Goal: Task Accomplishment & Management: Manage account settings

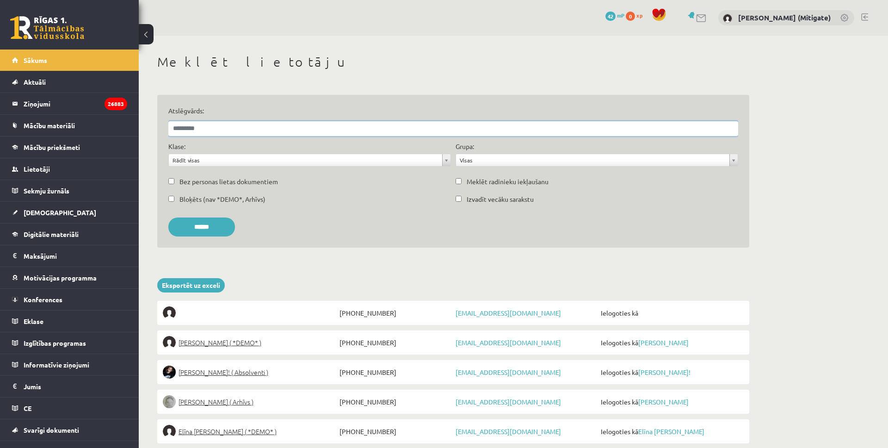
click at [189, 132] on input "Atslēgvārds:" at bounding box center [453, 128] width 570 height 15
paste input "**********"
click at [168, 217] on input "******" at bounding box center [201, 226] width 67 height 19
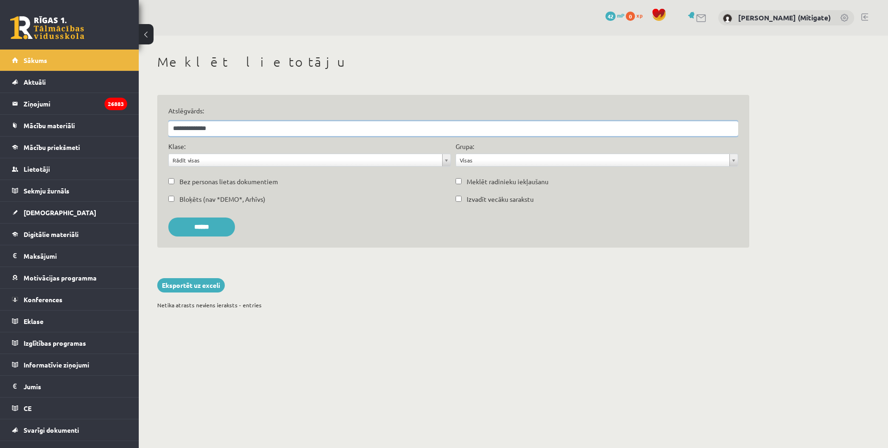
type input "**********"
click at [168, 217] on input "******" at bounding box center [201, 226] width 67 height 19
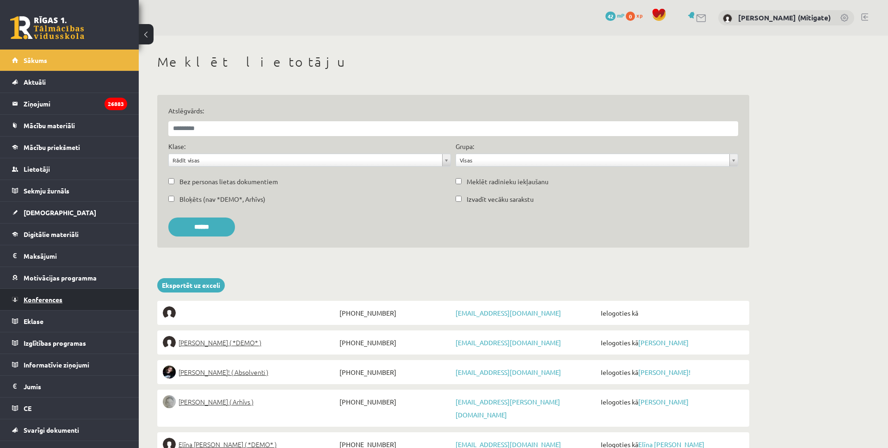
click at [47, 302] on link "Konferences" at bounding box center [69, 299] width 115 height 21
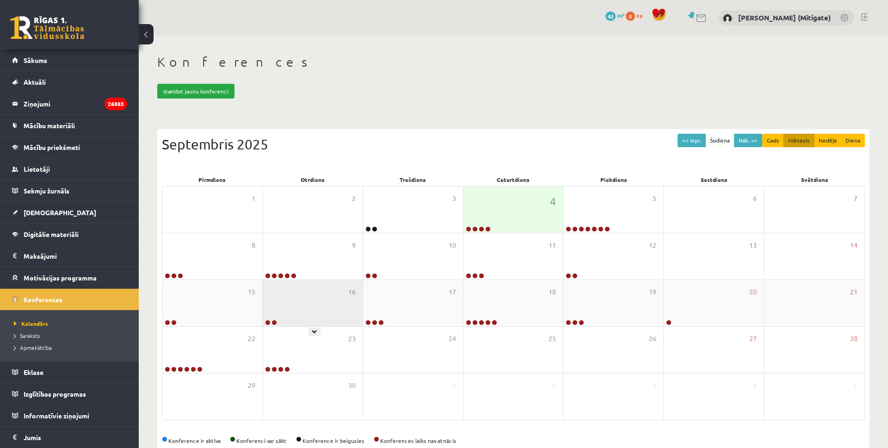
scroll to position [20, 0]
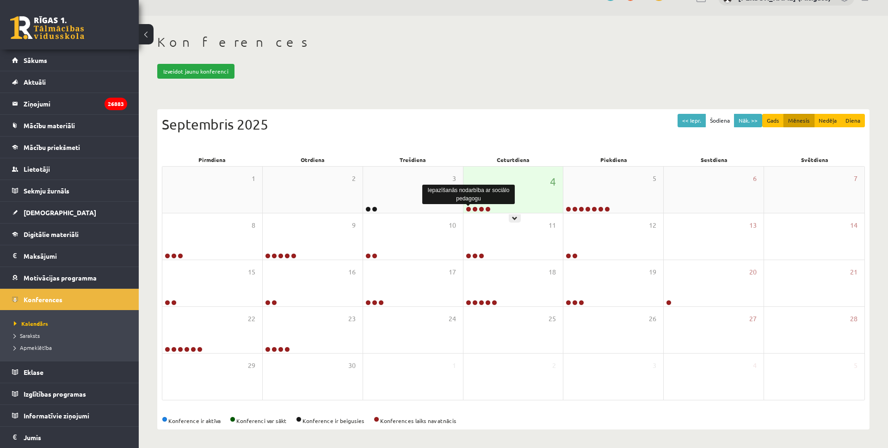
click at [470, 208] on link at bounding box center [469, 209] width 6 height 6
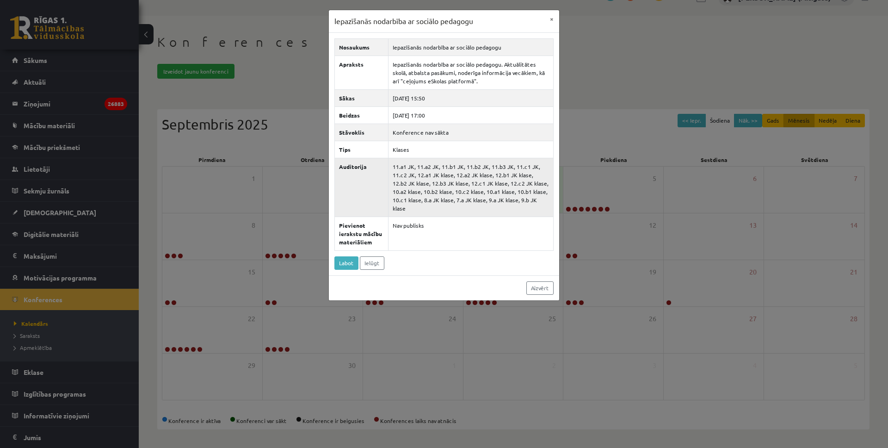
click at [449, 171] on td "11.a1 JK, 11.a2 JK, 11.b1 JK, 11.b2 JK, 11.b3 JK, 11.c1 JK, 11.c2 JK, 12.a1 JK …" at bounding box center [470, 187] width 165 height 59
click at [552, 19] on button "×" at bounding box center [551, 19] width 15 height 18
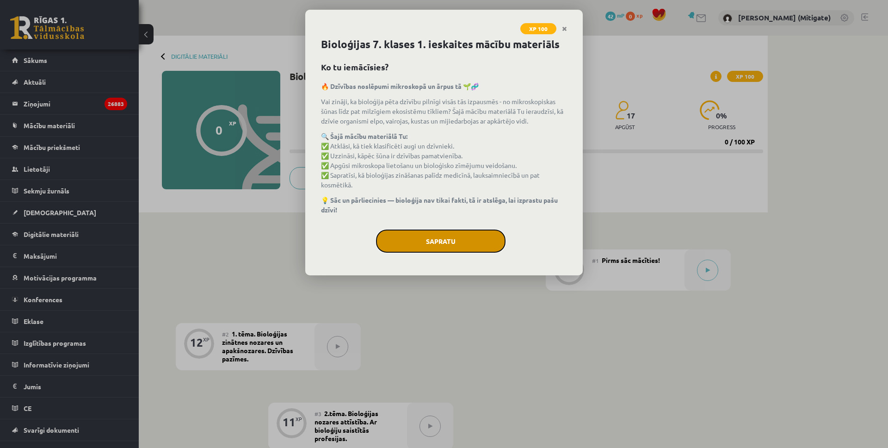
click at [450, 232] on button "Sapratu" at bounding box center [440, 240] width 129 height 23
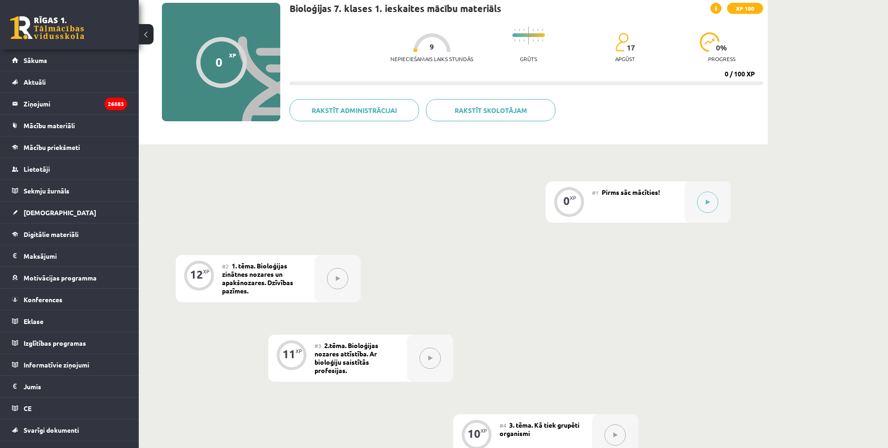
scroll to position [73, 0]
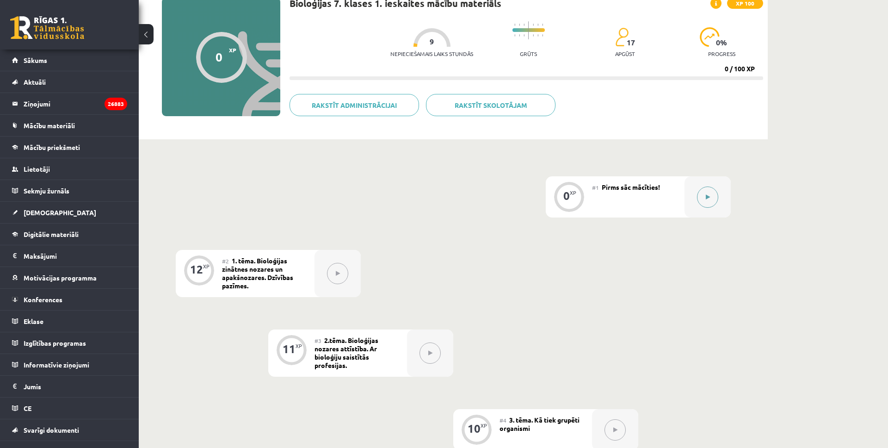
click at [708, 200] on button at bounding box center [707, 196] width 21 height 21
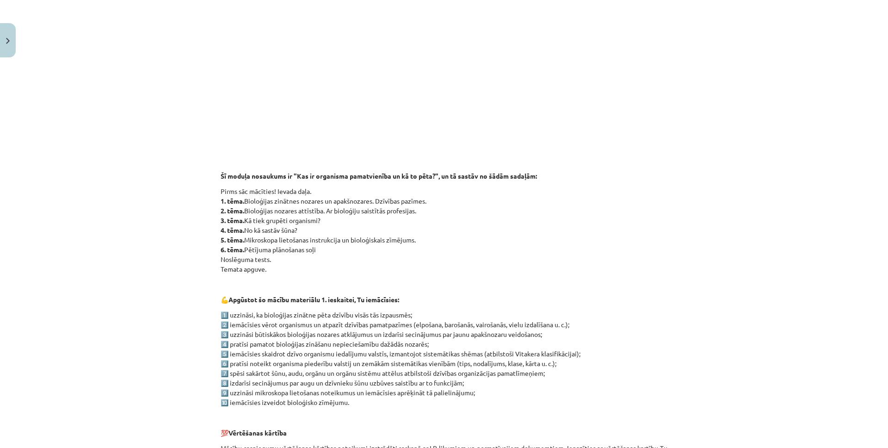
scroll to position [0, 0]
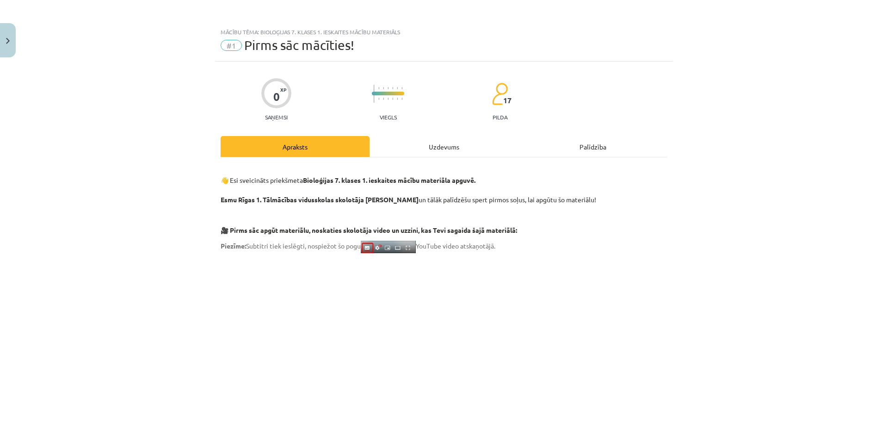
click at [439, 151] on div "Uzdevums" at bounding box center [444, 146] width 149 height 21
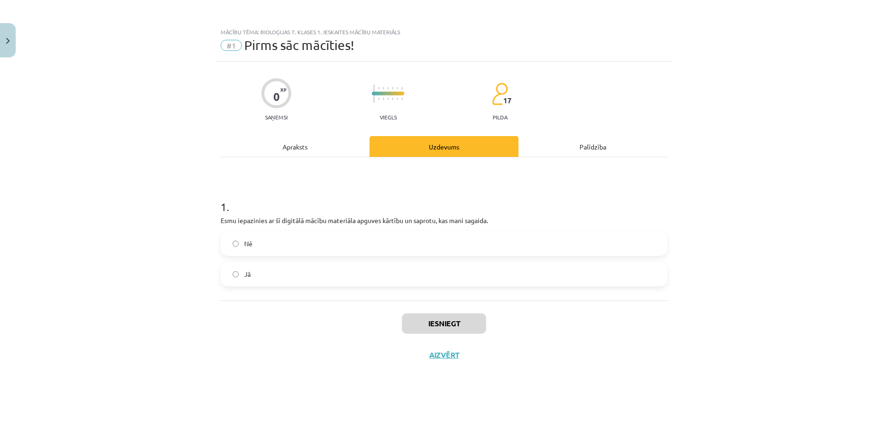
click at [294, 152] on div "Apraksts" at bounding box center [295, 146] width 149 height 21
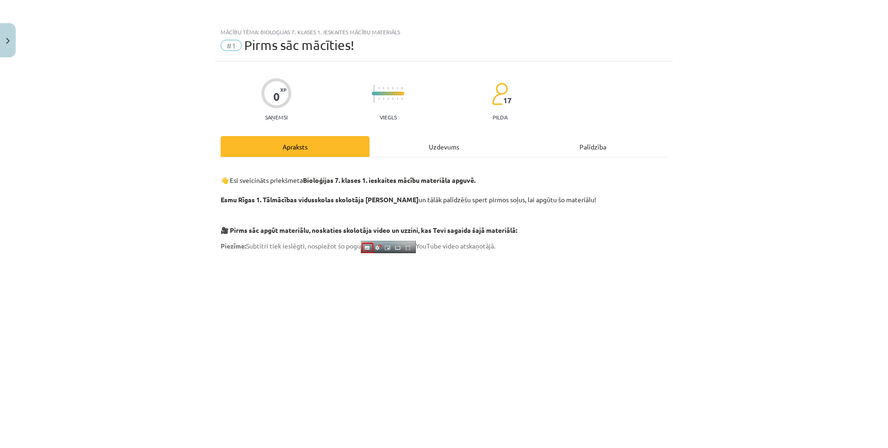
click at [441, 145] on div "Uzdevums" at bounding box center [444, 146] width 149 height 21
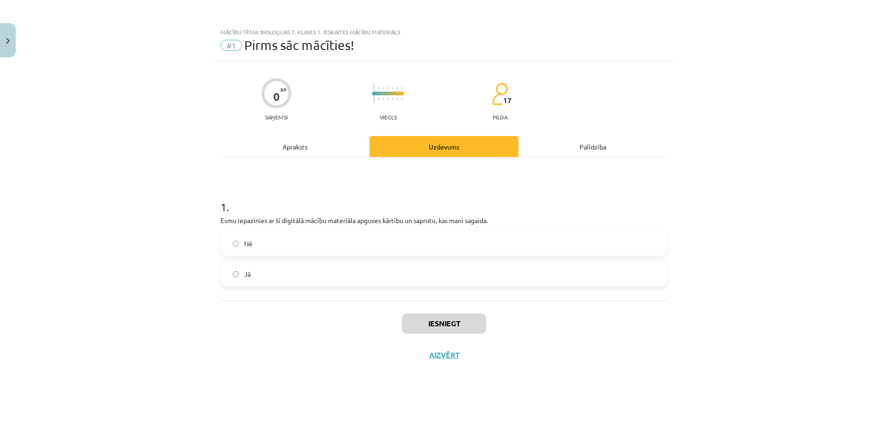
click at [334, 244] on label "Nē" at bounding box center [444, 243] width 445 height 23
click at [447, 323] on button "Iesniegt" at bounding box center [444, 323] width 84 height 20
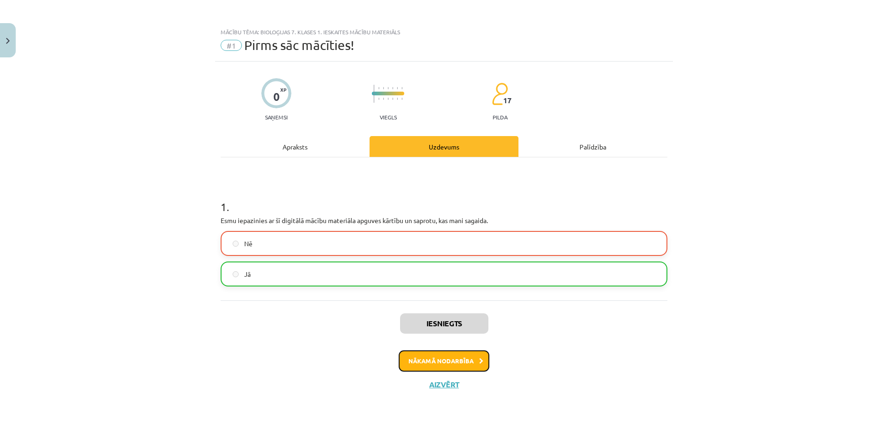
click at [431, 361] on button "Nākamā nodarbība" at bounding box center [444, 360] width 91 height 21
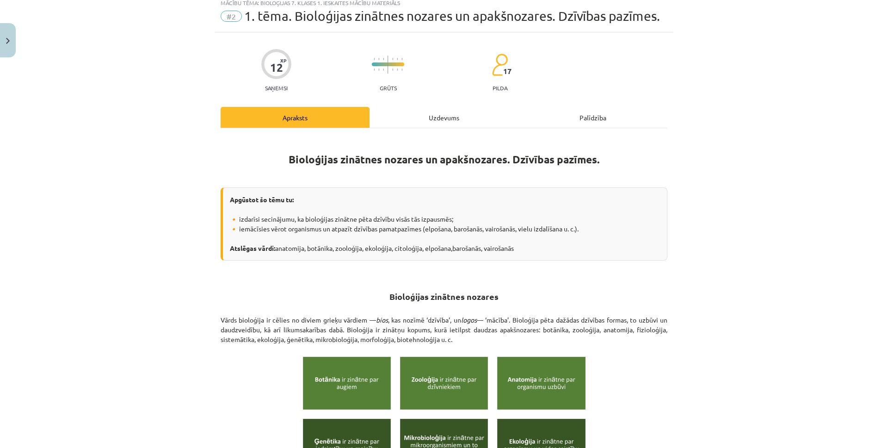
click at [444, 117] on div "Uzdevums" at bounding box center [444, 117] width 149 height 21
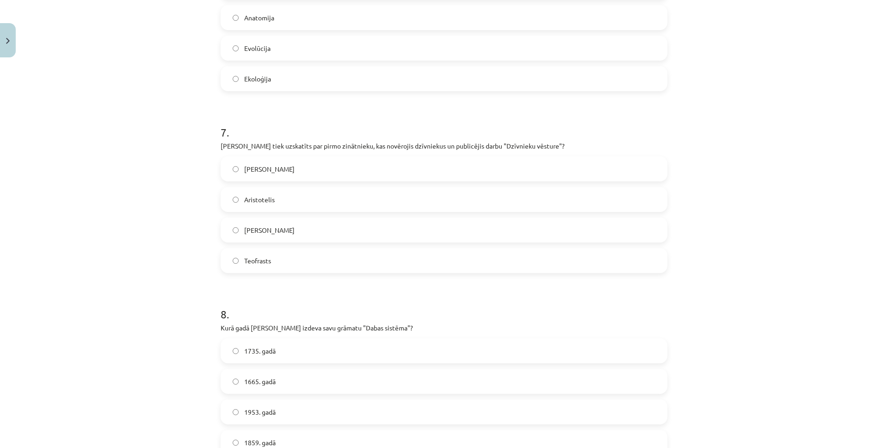
scroll to position [1279, 0]
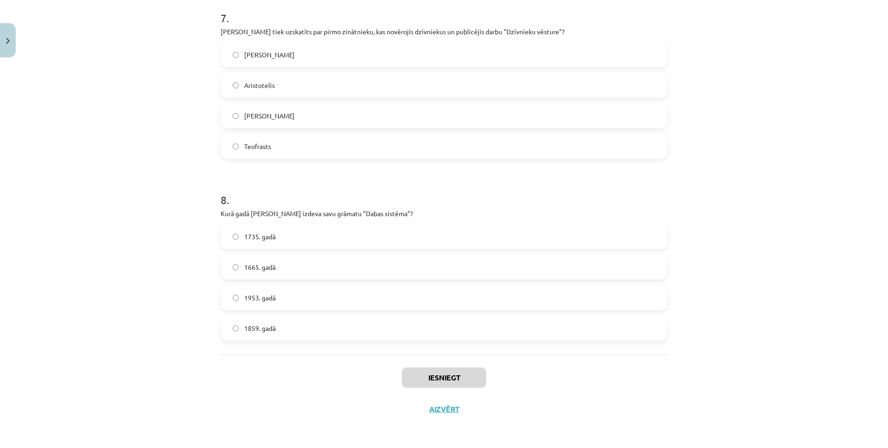
click at [425, 222] on div "8 . Kurā gadā Kārlis Linnejs izdeva savu grāmatu "Dabas sistēma"? 1735. gadā 16…" at bounding box center [444, 258] width 447 height 163
click at [423, 226] on label "1735. gadā" at bounding box center [444, 236] width 445 height 23
click at [466, 389] on div "Iesniegt Aizvērt" at bounding box center [444, 386] width 447 height 65
click at [470, 380] on button "Iesniegt" at bounding box center [444, 377] width 84 height 20
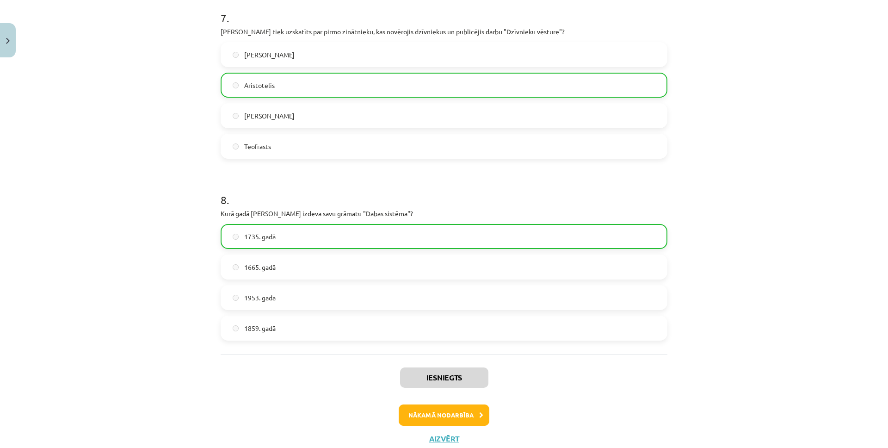
scroll to position [1308, 0]
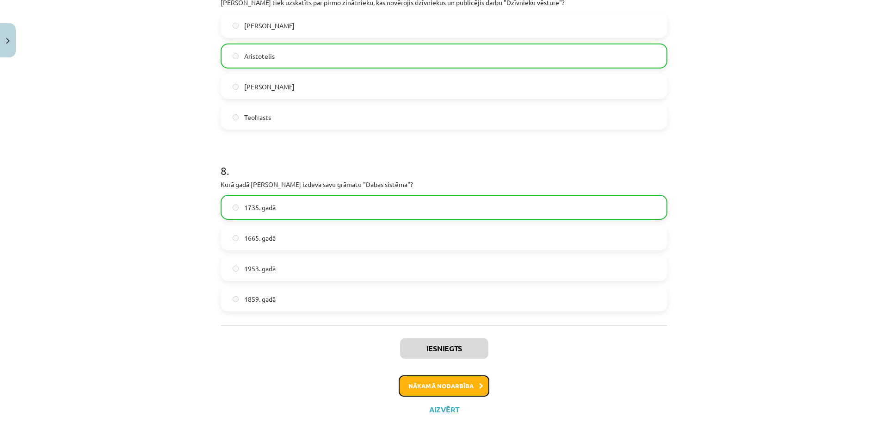
click at [434, 382] on button "Nākamā nodarbība" at bounding box center [444, 385] width 91 height 21
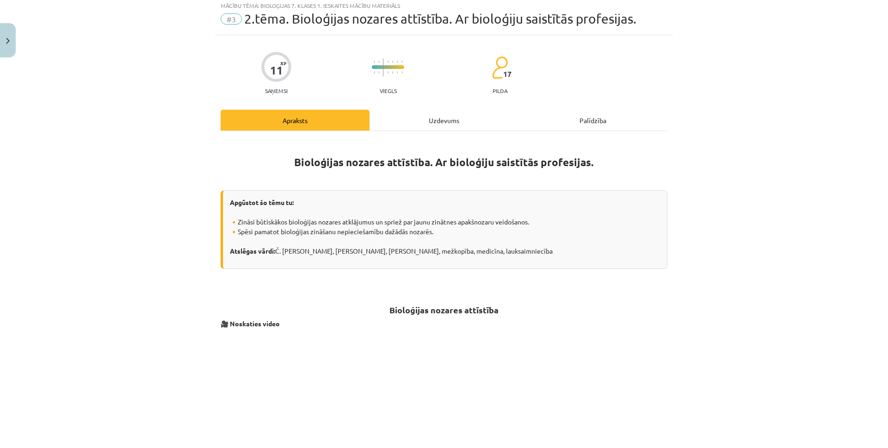
scroll to position [23, 0]
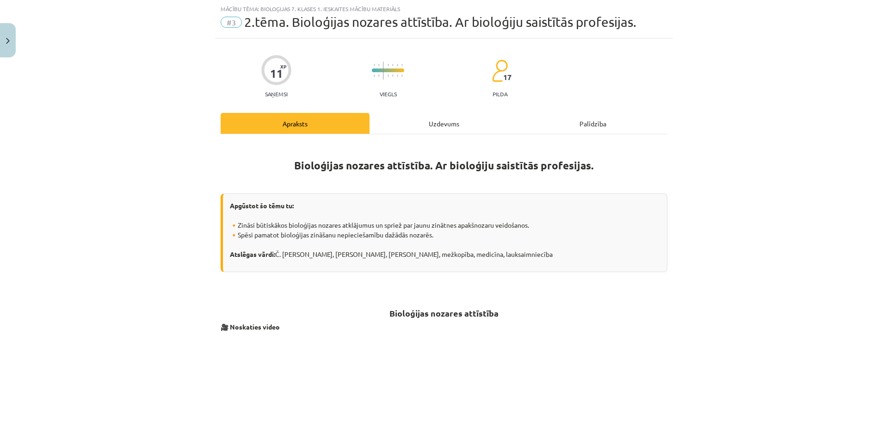
click at [443, 122] on div "Uzdevums" at bounding box center [444, 123] width 149 height 21
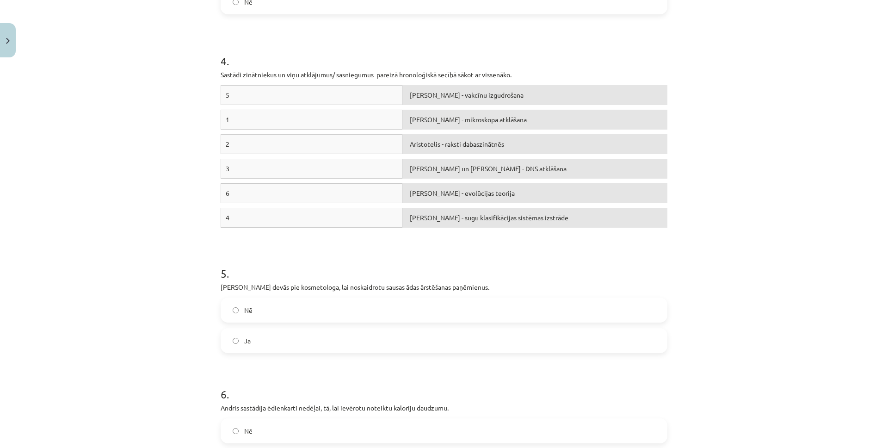
scroll to position [647, 0]
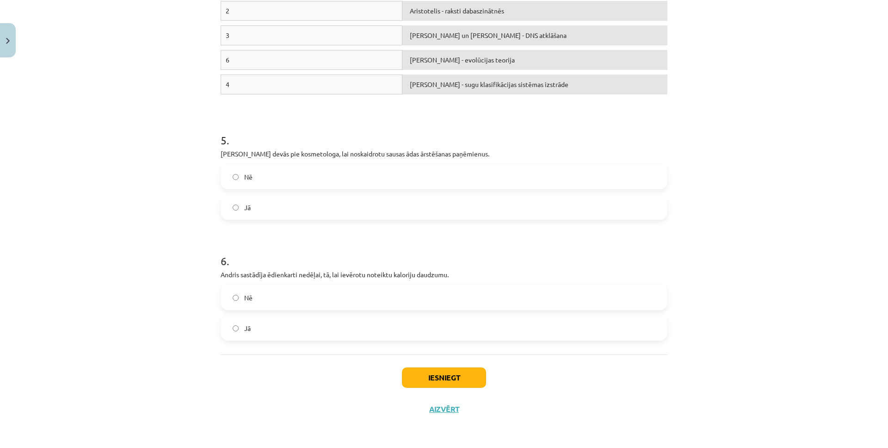
click at [253, 170] on label "Nē" at bounding box center [444, 176] width 445 height 23
click at [439, 369] on button "Iesniegt" at bounding box center [444, 377] width 84 height 20
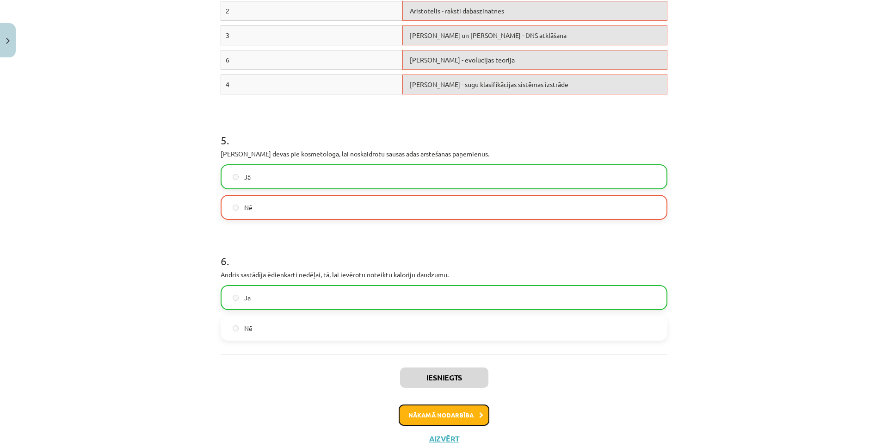
click at [436, 416] on button "Nākamā nodarbība" at bounding box center [444, 414] width 91 height 21
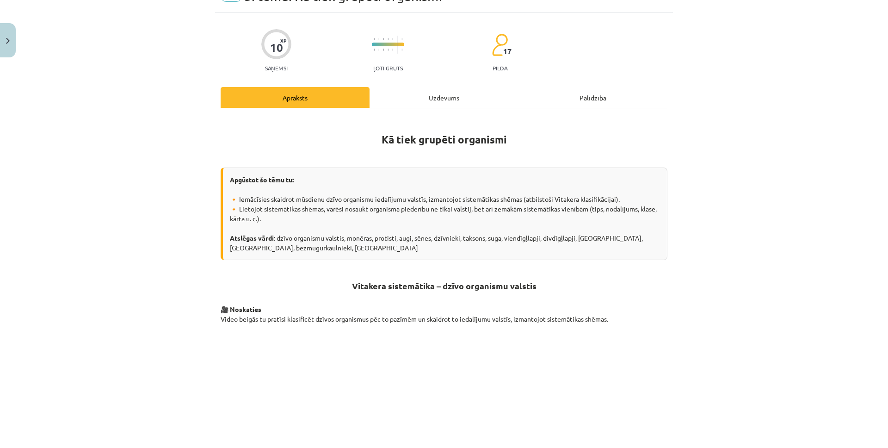
scroll to position [23, 0]
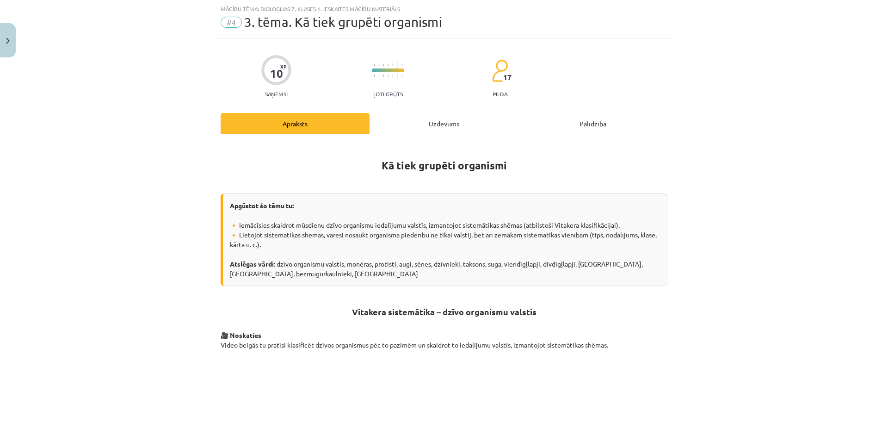
click at [442, 132] on div "Uzdevums" at bounding box center [444, 123] width 149 height 21
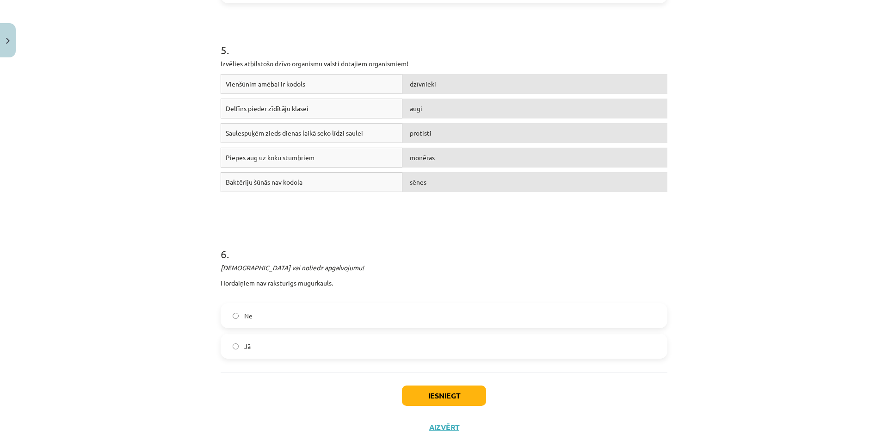
scroll to position [739, 0]
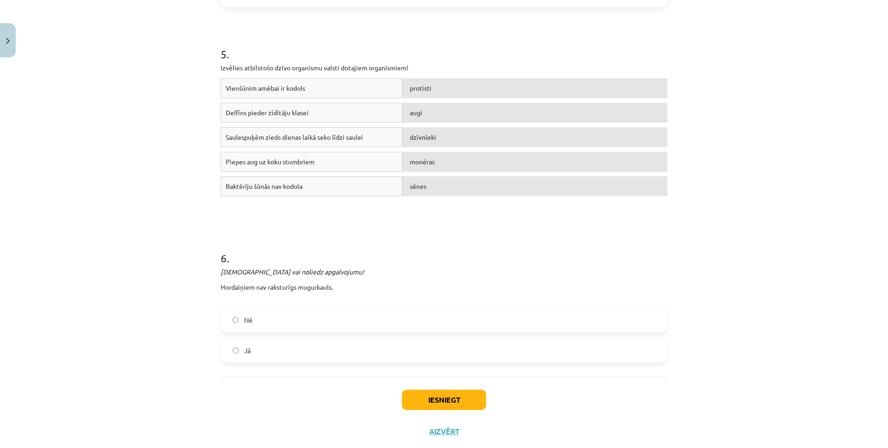
click at [410, 355] on label "Jā" at bounding box center [444, 350] width 445 height 23
click at [448, 405] on button "Iesniegt" at bounding box center [444, 399] width 84 height 20
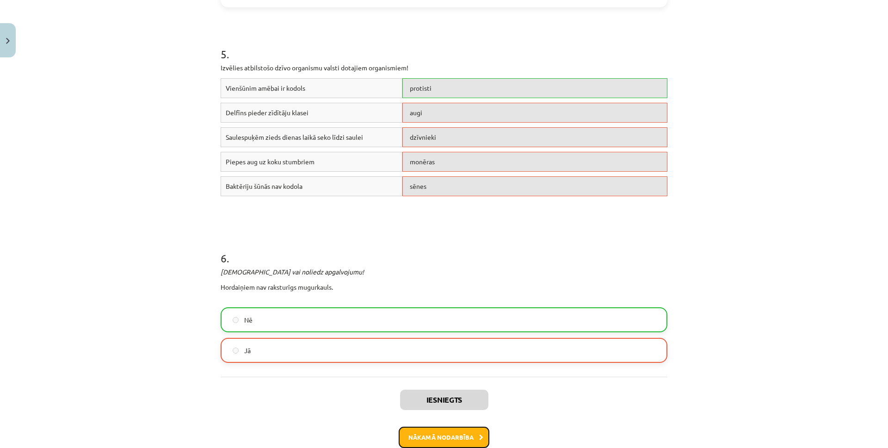
click at [437, 437] on button "Nākamā nodarbība" at bounding box center [444, 436] width 91 height 21
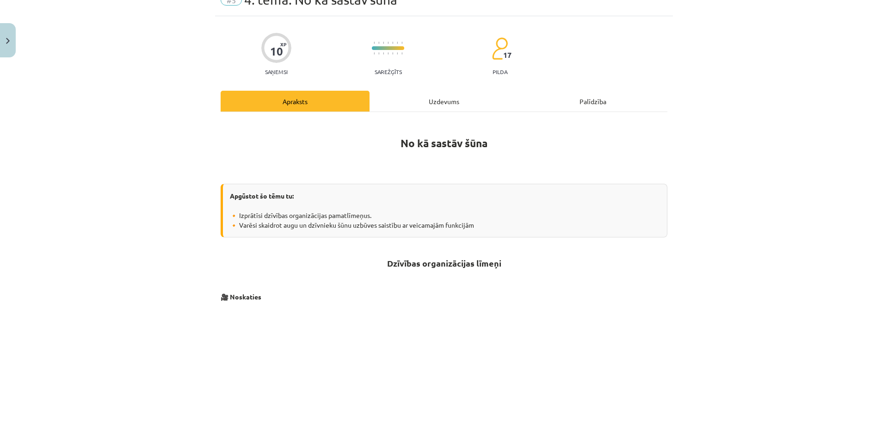
scroll to position [23, 0]
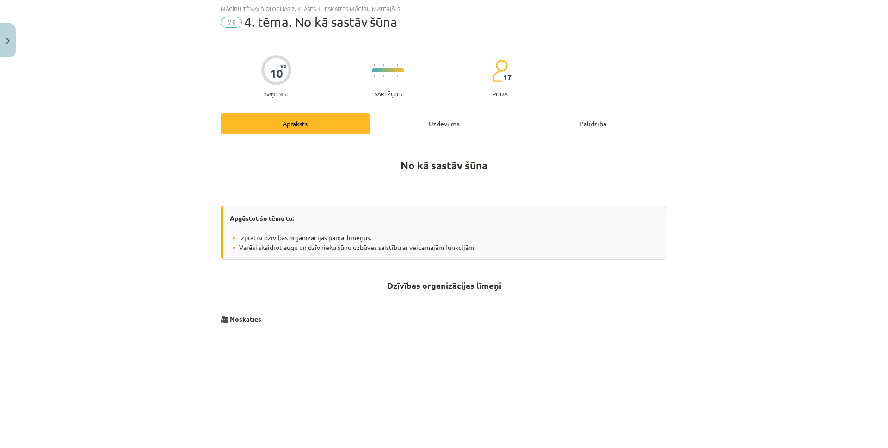
click at [435, 121] on div "Uzdevums" at bounding box center [444, 123] width 149 height 21
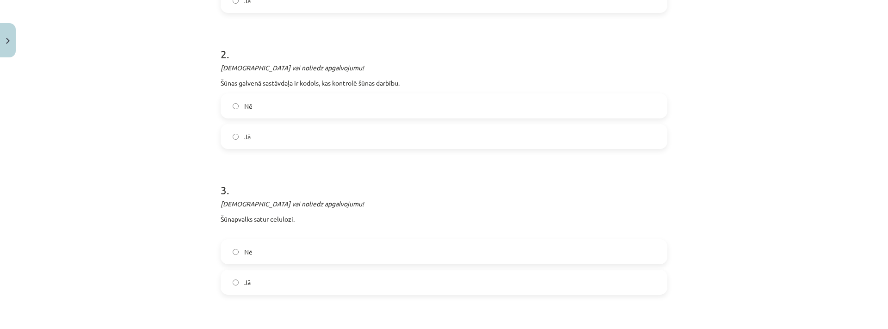
scroll to position [0, 0]
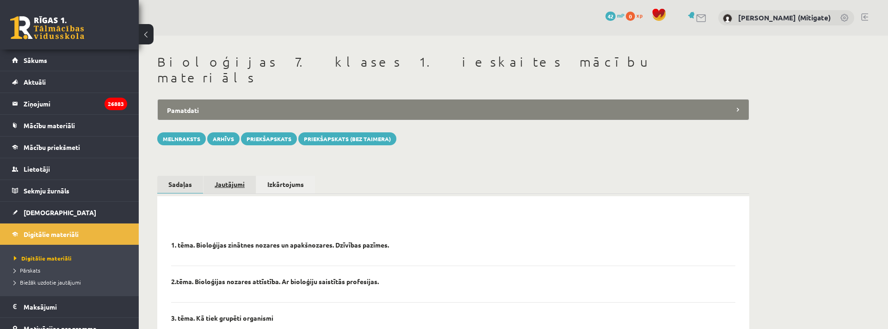
click at [232, 176] on link "Jautājumi" at bounding box center [229, 184] width 52 height 17
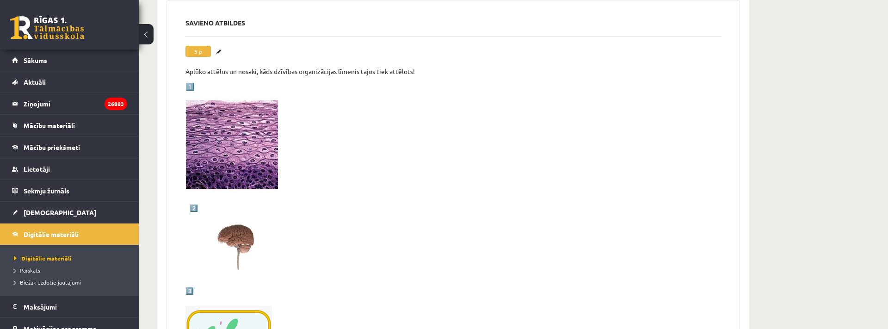
scroll to position [3183, 0]
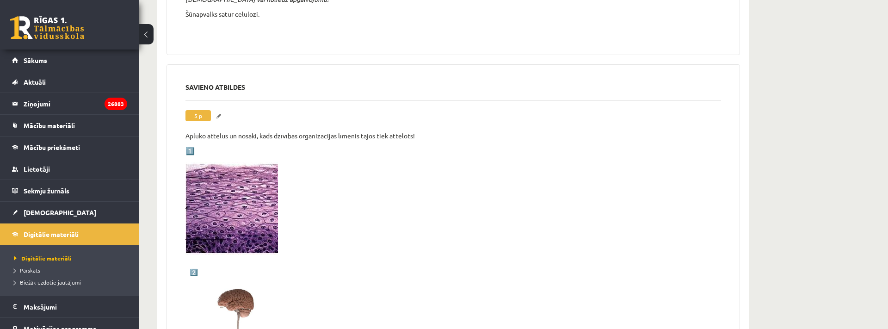
click at [217, 110] on link "Labot" at bounding box center [220, 116] width 9 height 12
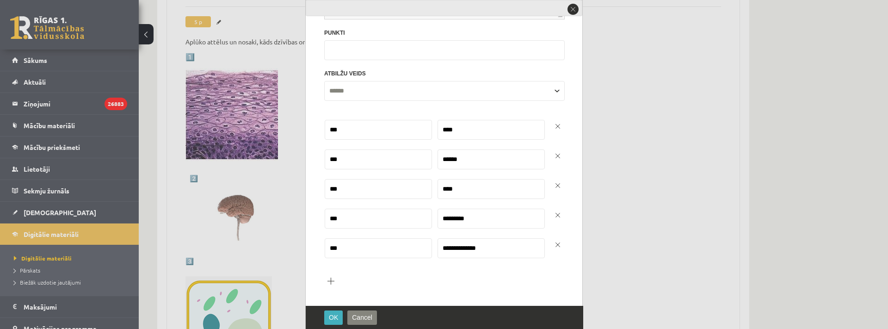
scroll to position [3283, 0]
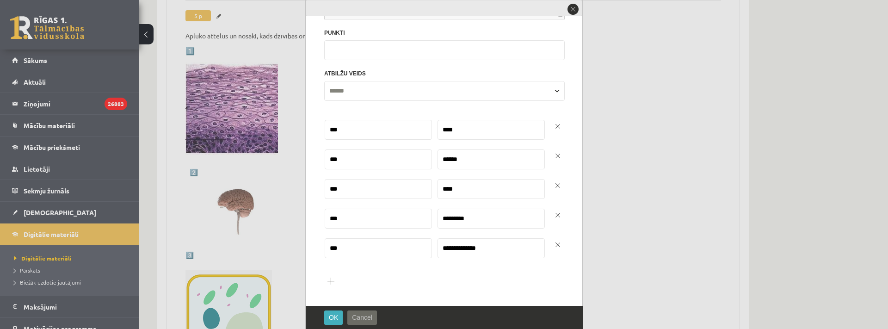
click at [360, 314] on span "Cancel" at bounding box center [362, 317] width 20 height 7
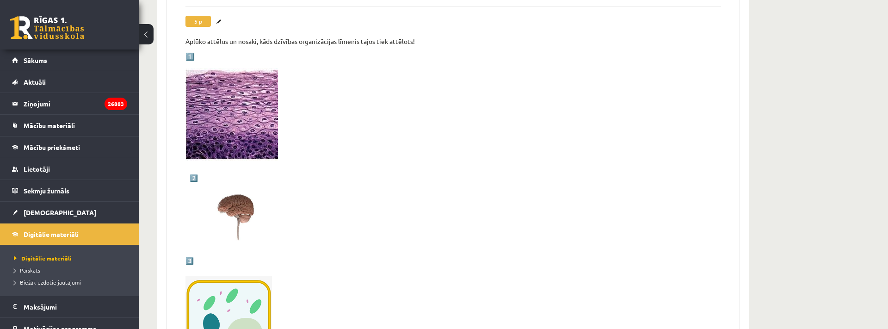
scroll to position [0, 0]
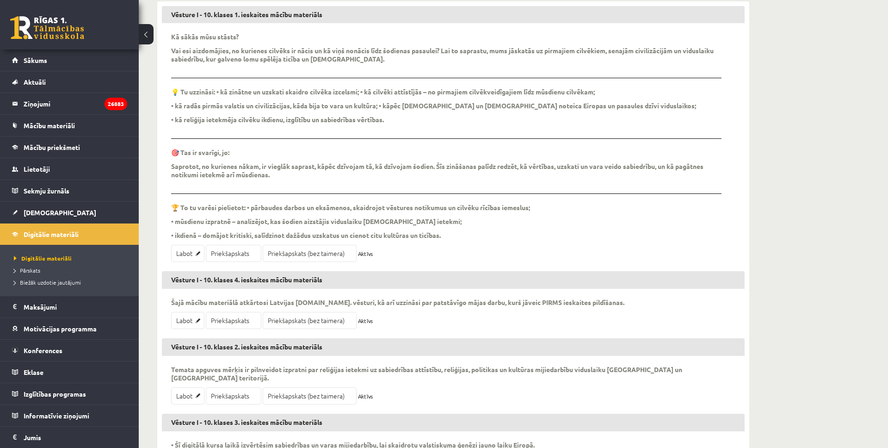
scroll to position [182, 0]
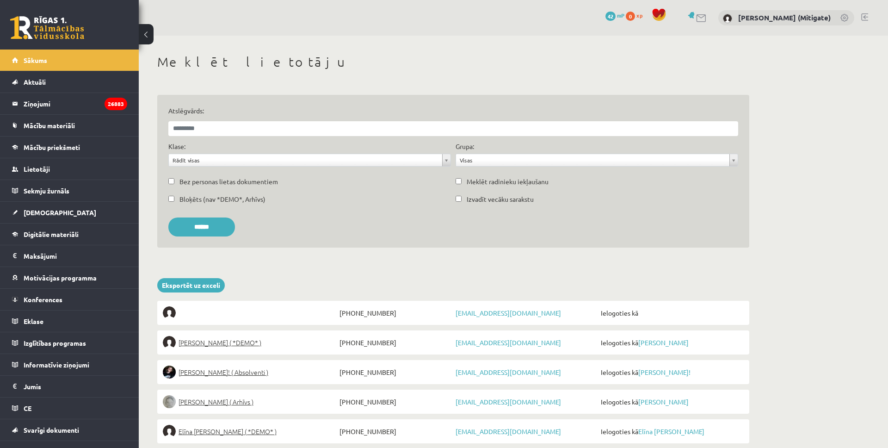
click at [707, 16] on link at bounding box center [701, 18] width 11 height 8
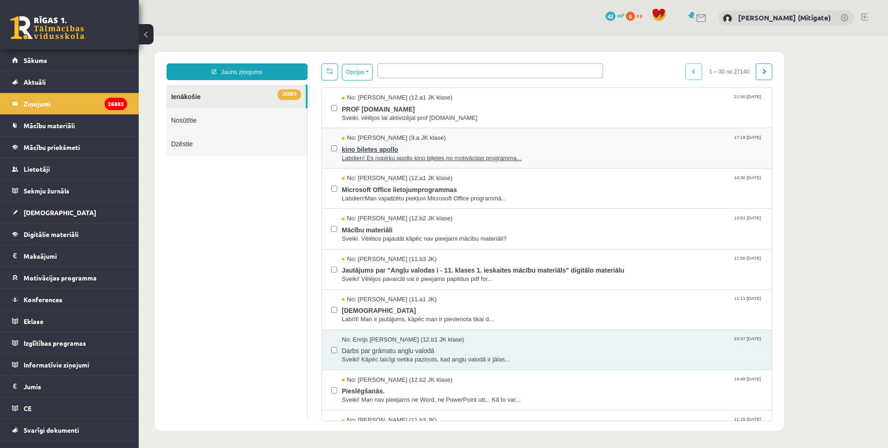
click at [467, 157] on span "Labdien! Es nopirku apollo kino biļetes no motivācijas programma..." at bounding box center [552, 158] width 421 height 9
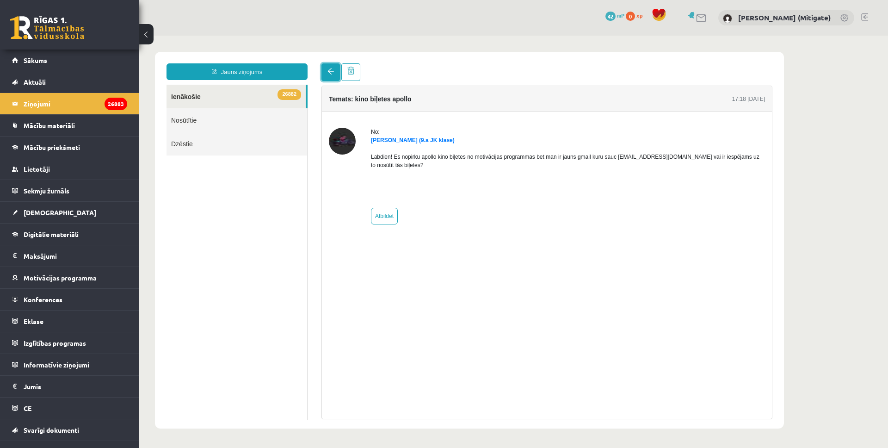
click at [329, 75] on link at bounding box center [330, 72] width 18 height 18
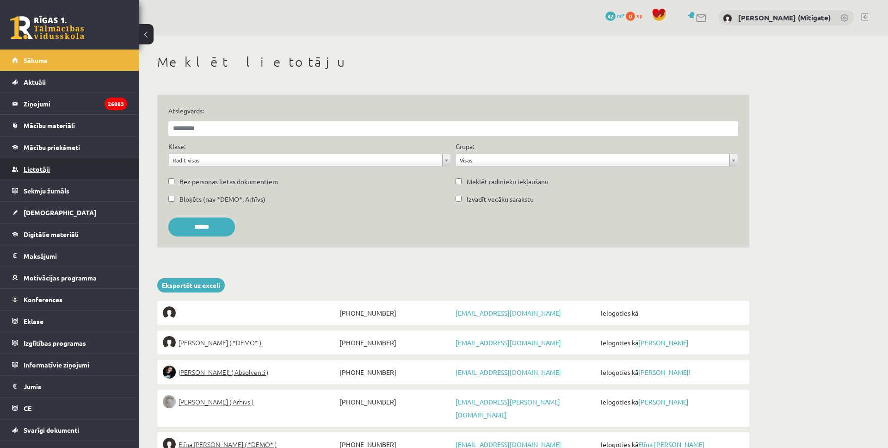
click at [33, 161] on link "Lietotāji" at bounding box center [69, 168] width 115 height 21
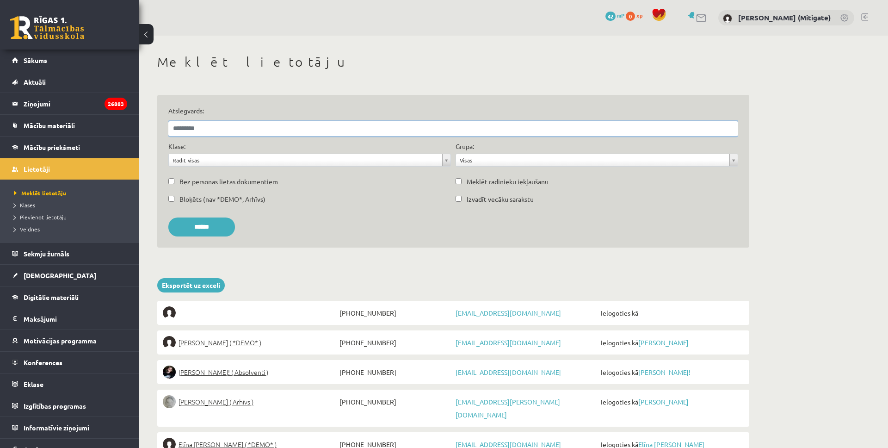
click at [222, 135] on input "Atslēgvārds:" at bounding box center [453, 128] width 570 height 15
type input "********"
click at [168, 217] on input "******" at bounding box center [201, 226] width 67 height 19
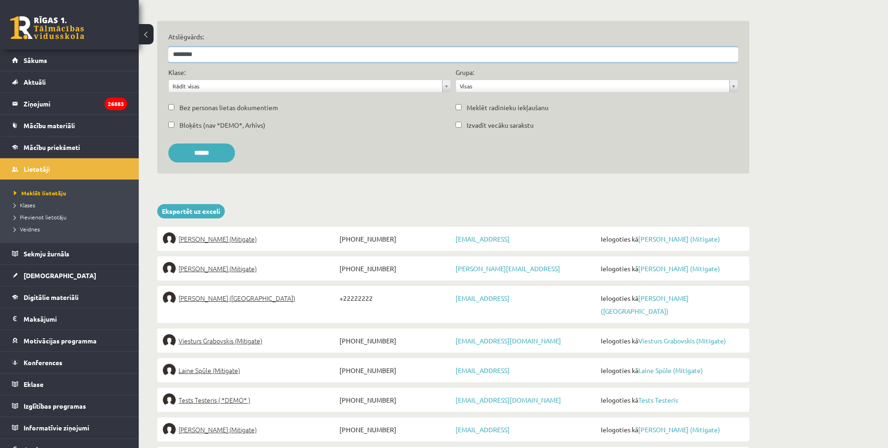
scroll to position [75, 0]
click at [219, 240] on span "Andris Apīnis (Mitigate)" at bounding box center [218, 237] width 78 height 13
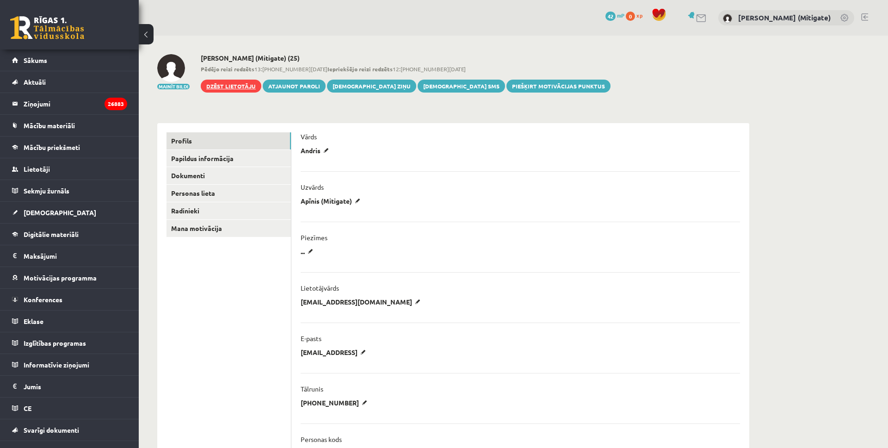
click at [227, 86] on link "Dzēst lietotāju" at bounding box center [231, 86] width 61 height 13
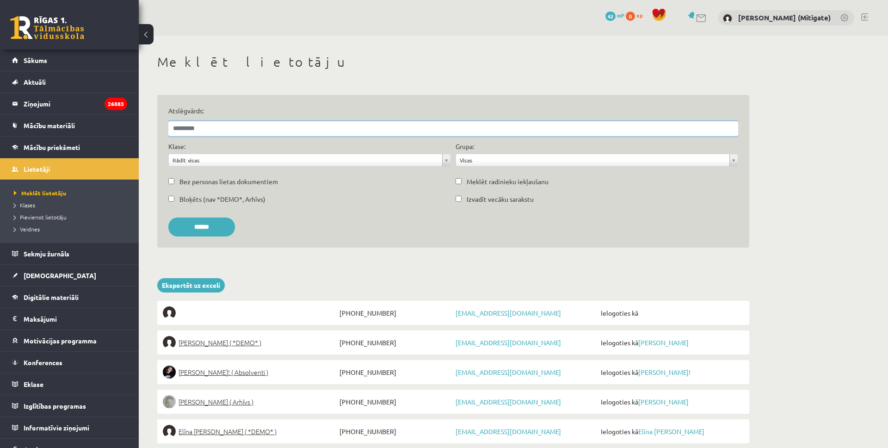
click at [283, 130] on input "Atslēgvārds:" at bounding box center [453, 128] width 570 height 15
type input "********"
click at [168, 217] on input "******" at bounding box center [201, 226] width 67 height 19
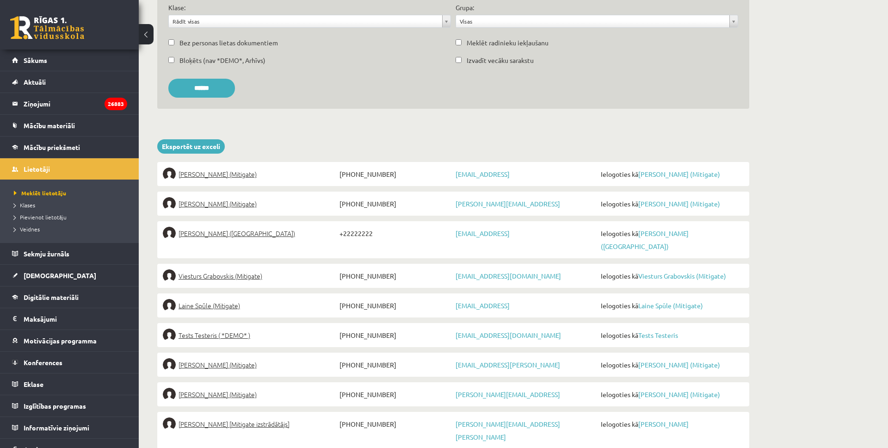
scroll to position [151, 0]
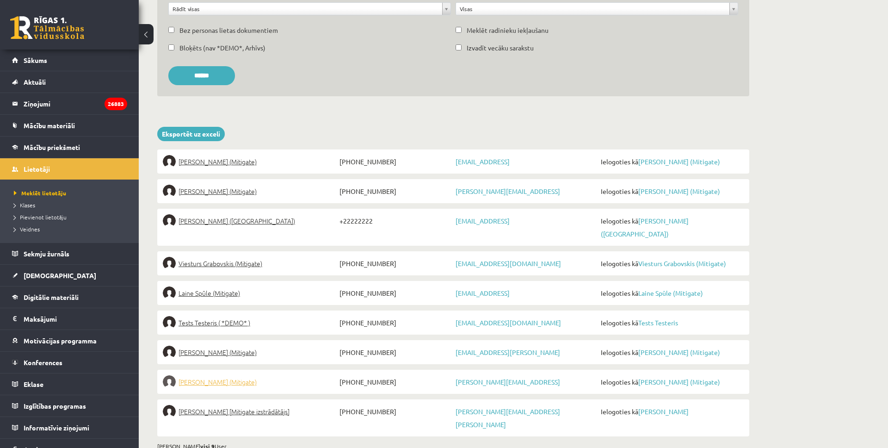
click at [234, 328] on span "Jānis Vītiņš (Mitigate)" at bounding box center [218, 381] width 78 height 13
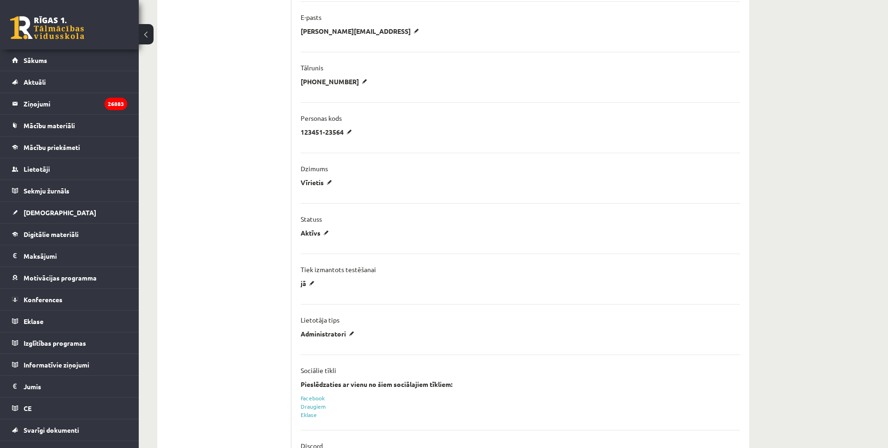
scroll to position [325, 0]
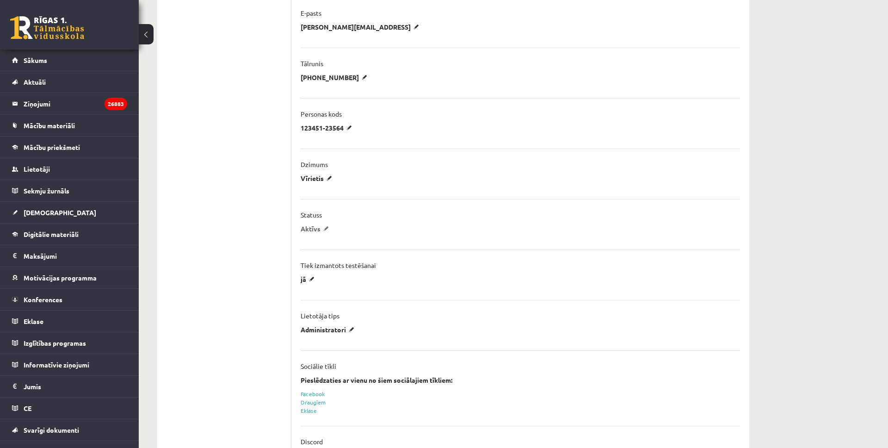
click at [327, 228] on p "Aktīvs" at bounding box center [316, 228] width 31 height 8
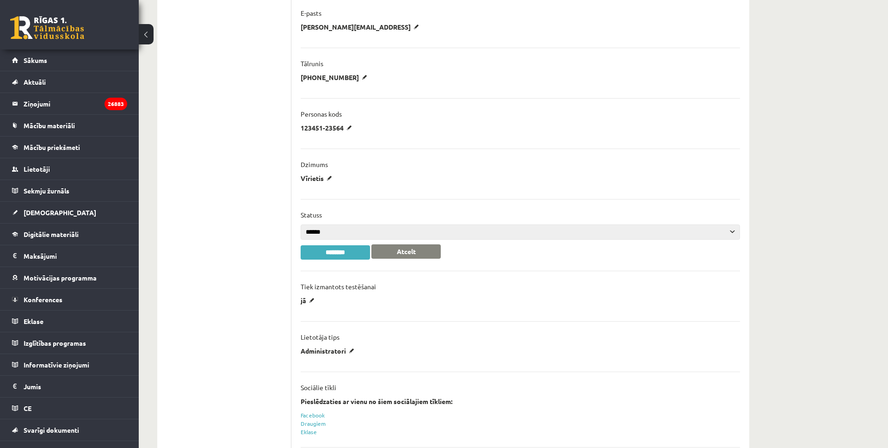
click at [352, 234] on select "******* ******" at bounding box center [520, 231] width 439 height 15
select select "******"
click at [301, 224] on select "******* ******" at bounding box center [520, 231] width 439 height 15
click at [338, 252] on input "********" at bounding box center [335, 252] width 69 height 14
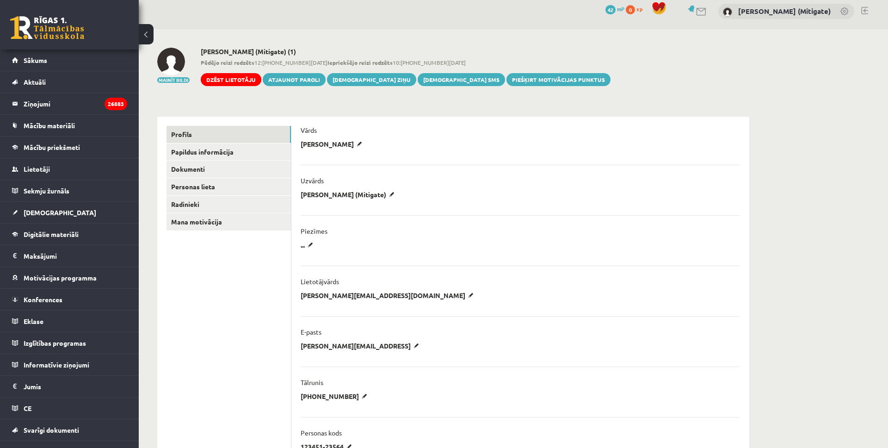
scroll to position [6, 0]
click at [223, 83] on link "Dzēst lietotāju" at bounding box center [231, 80] width 61 height 13
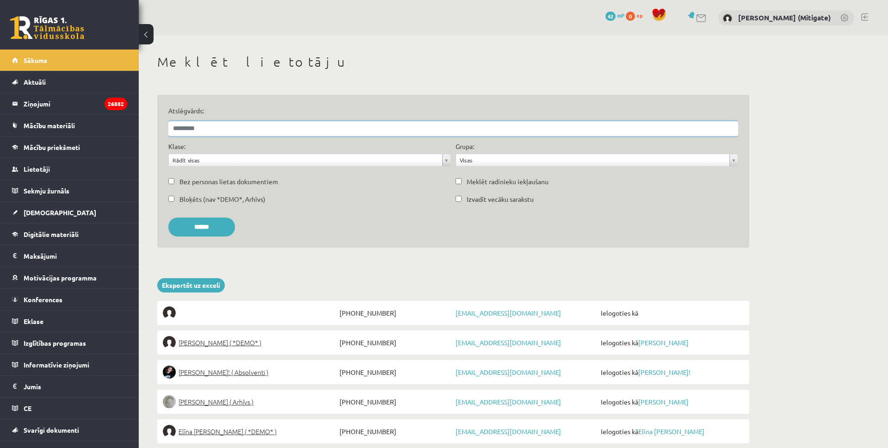
click at [227, 128] on input "Atslēgvārds:" at bounding box center [453, 128] width 570 height 15
type input "********"
click at [168, 217] on input "******" at bounding box center [201, 226] width 67 height 19
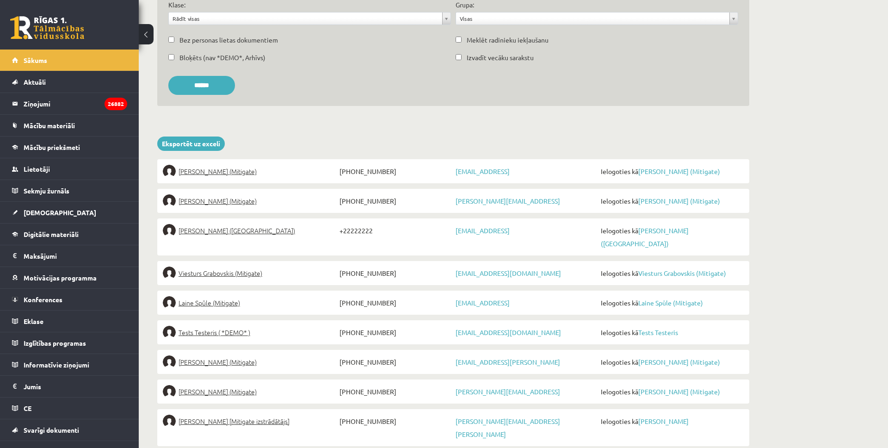
scroll to position [151, 0]
